Goal: Find specific page/section: Find specific page/section

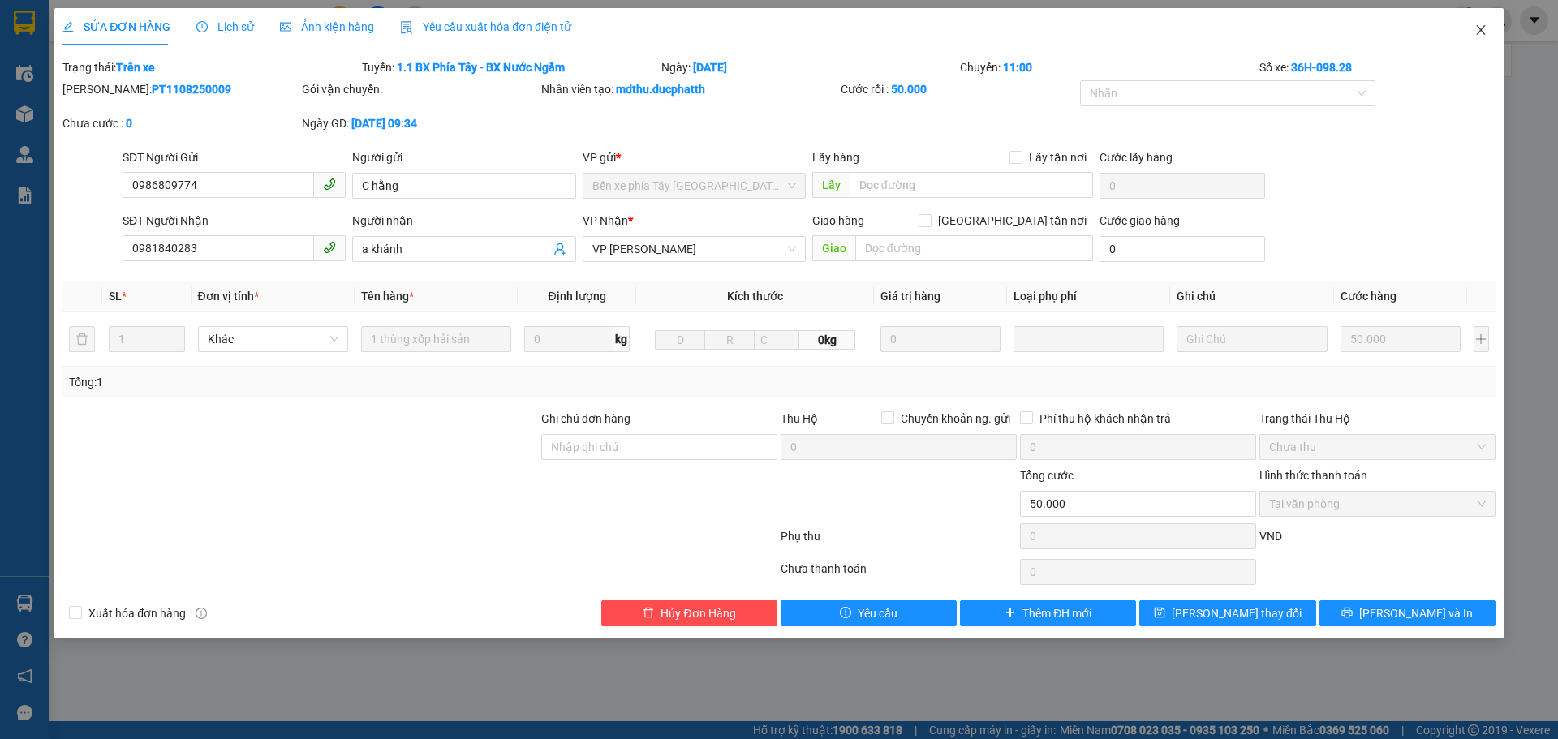
click at [1484, 29] on icon "close" at bounding box center [1480, 30] width 13 height 13
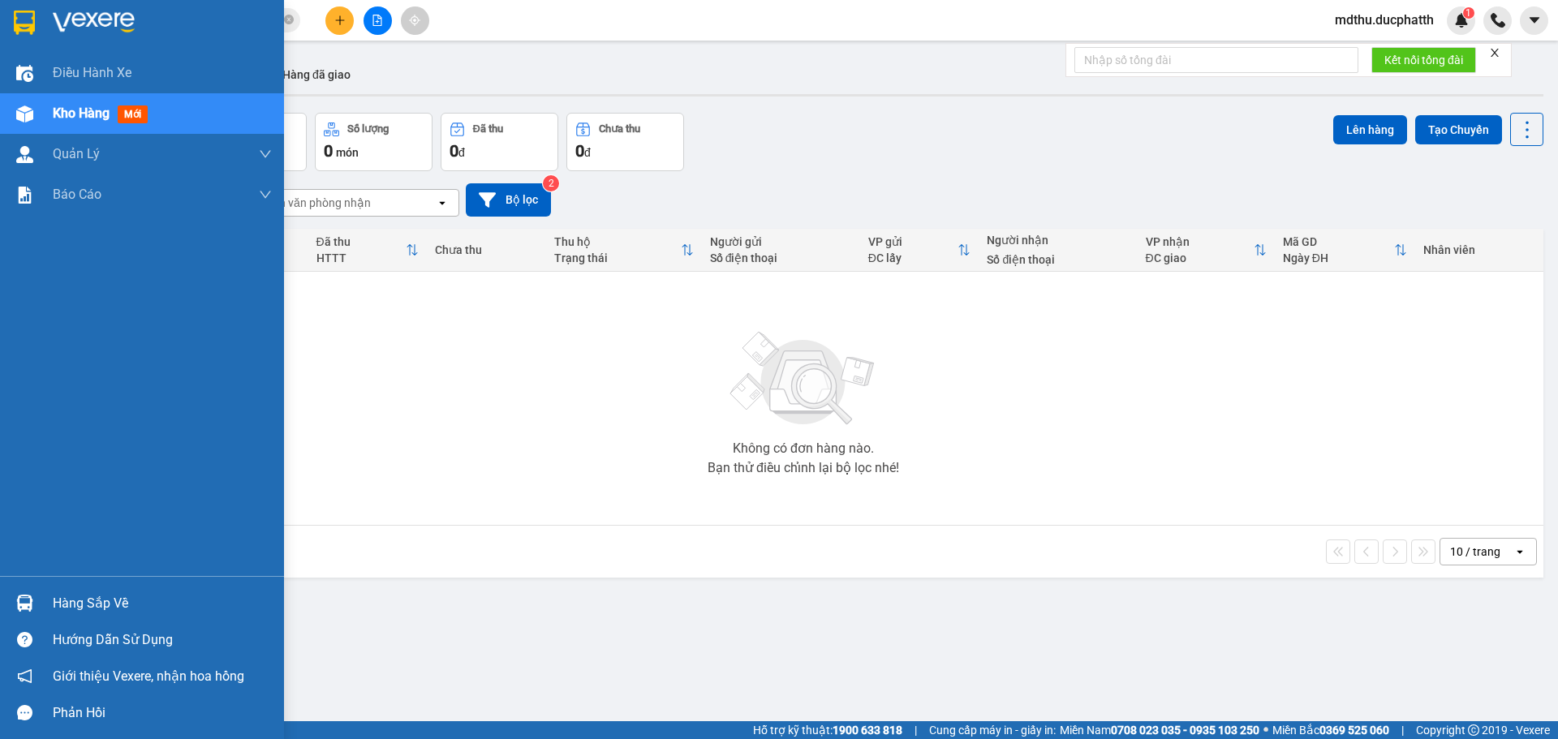
click at [49, 32] on div at bounding box center [142, 26] width 284 height 53
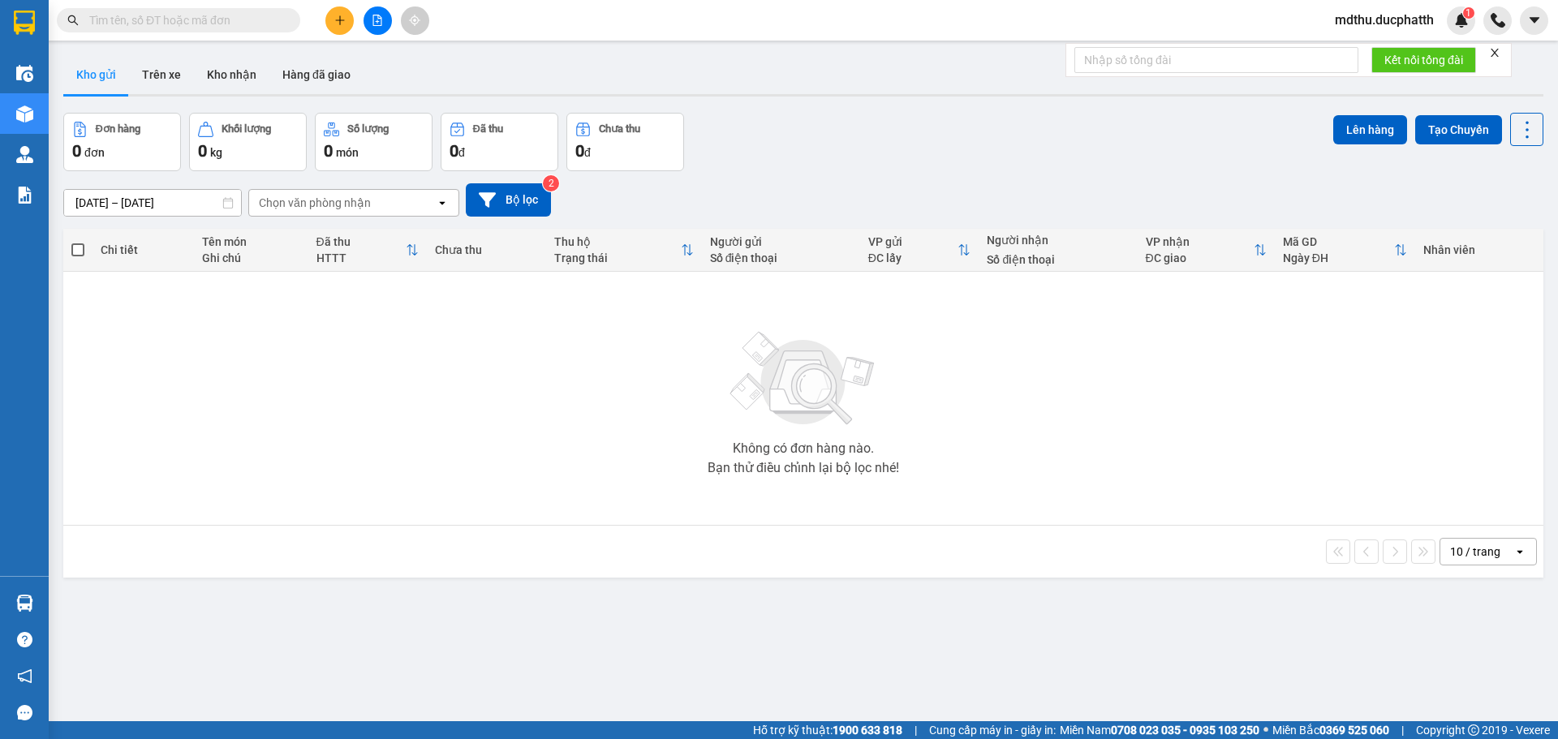
click at [109, 28] on input "text" at bounding box center [185, 20] width 192 height 18
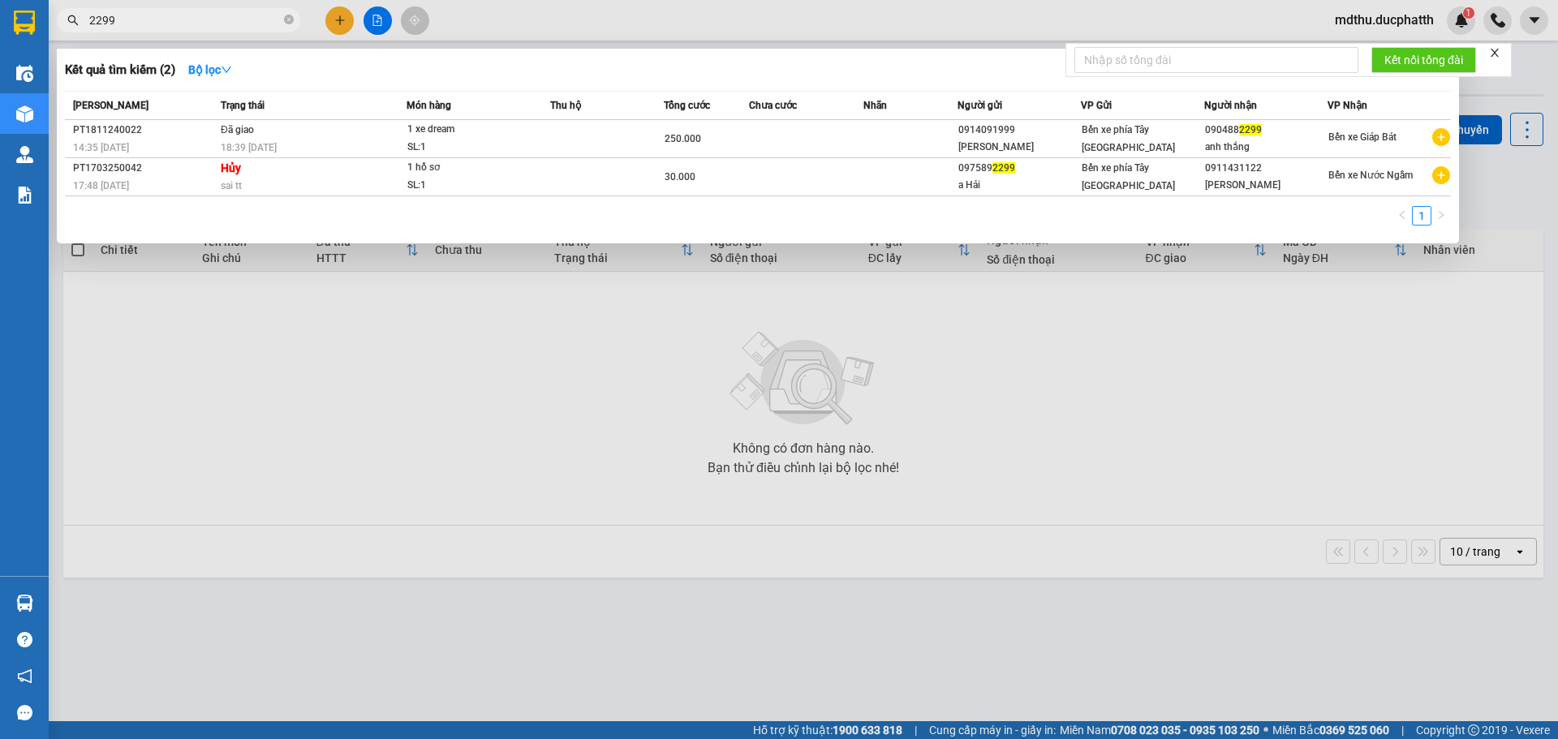
type input "2299"
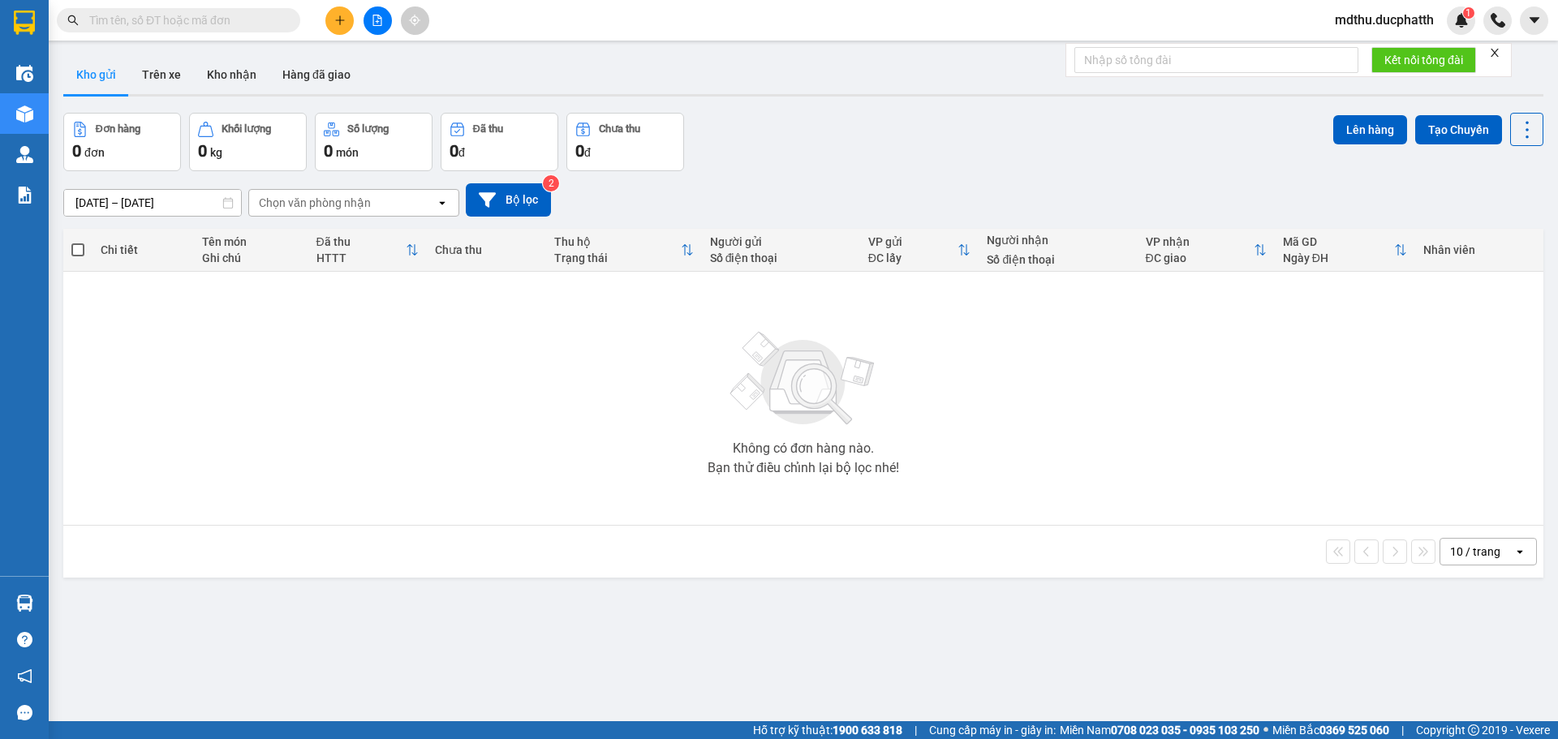
click at [207, 18] on input "text" at bounding box center [185, 20] width 192 height 18
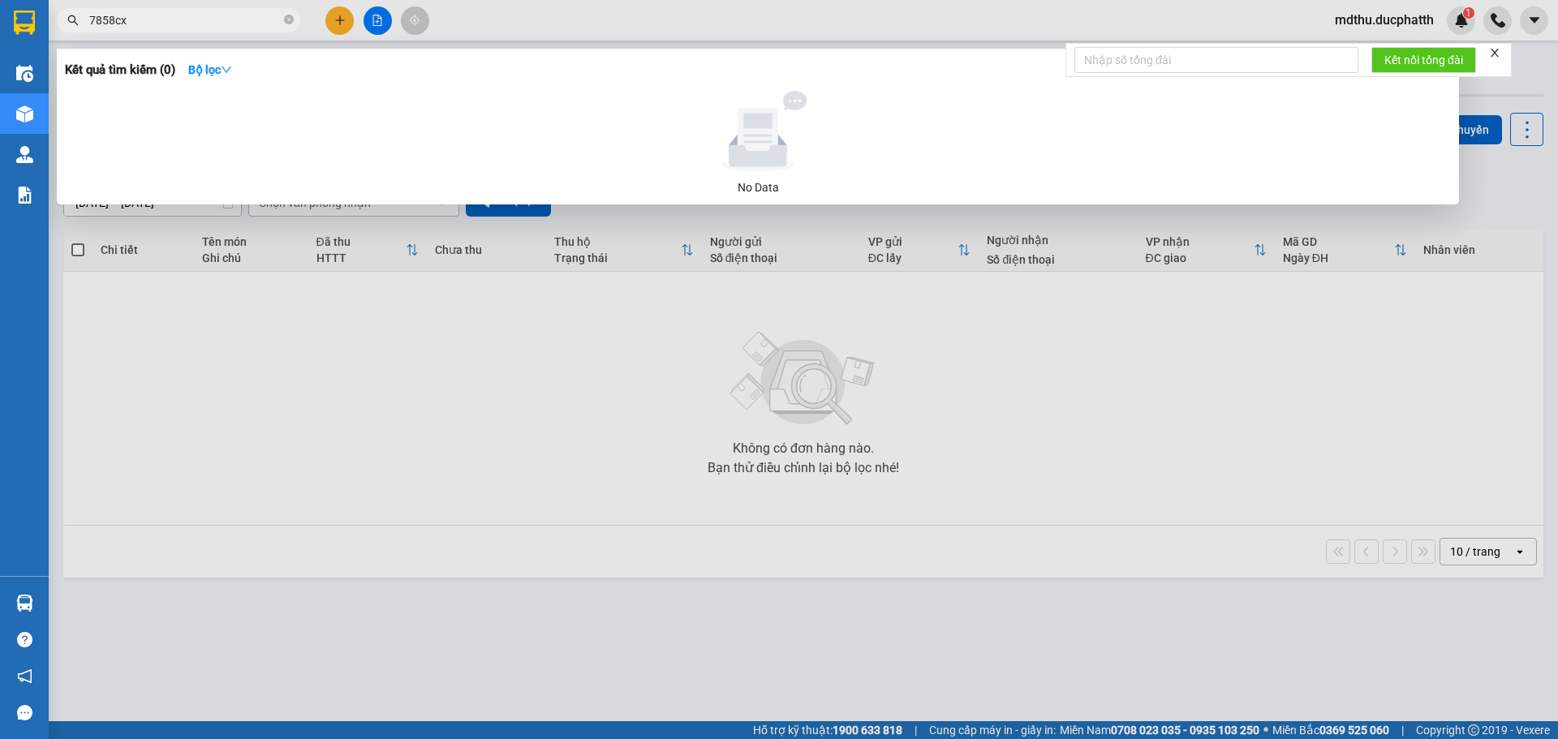
type input "7858cx"
drag, startPoint x: 281, startPoint y: 376, endPoint x: 273, endPoint y: 221, distance: 155.2
click at [282, 342] on div at bounding box center [779, 369] width 1558 height 739
